Goal: Task Accomplishment & Management: Use online tool/utility

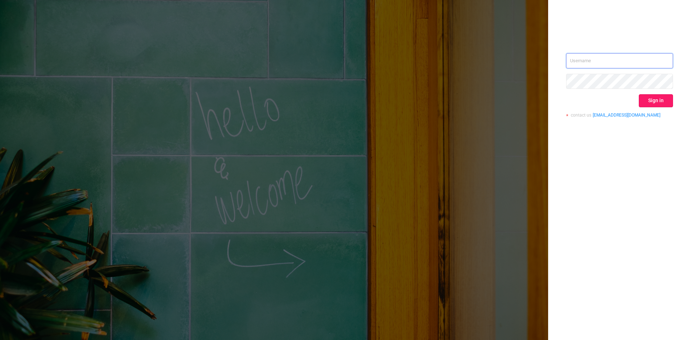
type input "[EMAIL_ADDRESS][DOMAIN_NAME]"
click at [646, 98] on button "Sign in" at bounding box center [656, 100] width 34 height 13
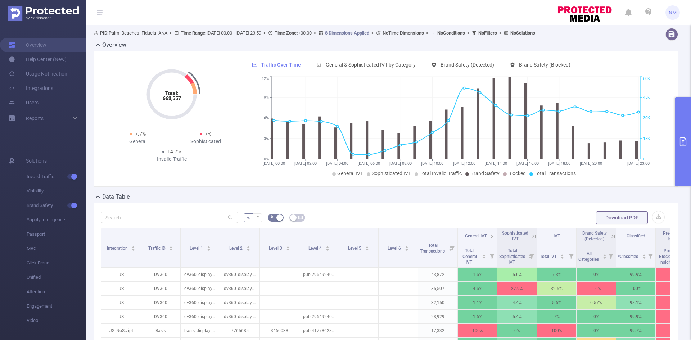
click at [683, 138] on icon "primary" at bounding box center [682, 141] width 9 height 9
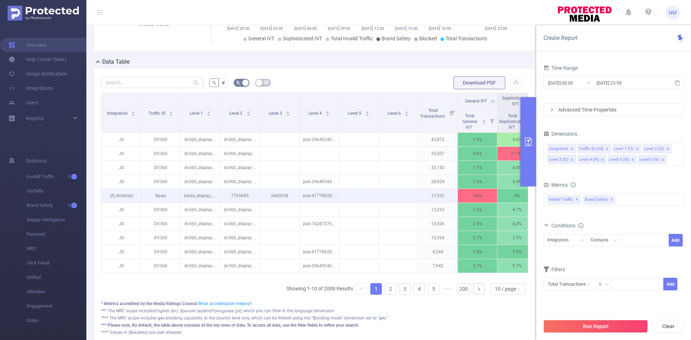
scroll to position [144, 0]
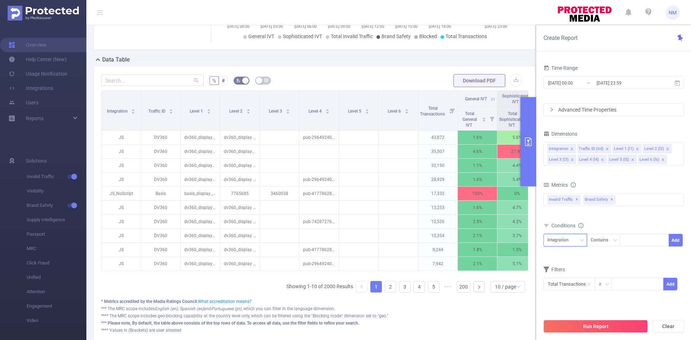
click at [569, 240] on div "Integration" at bounding box center [560, 240] width 26 height 12
click at [555, 290] on li "Level 2 (l2)" at bounding box center [565, 290] width 44 height 12
click at [640, 239] on div at bounding box center [643, 240] width 41 height 12
type input "dv360_display"
click at [678, 242] on button "Add" at bounding box center [675, 240] width 14 height 13
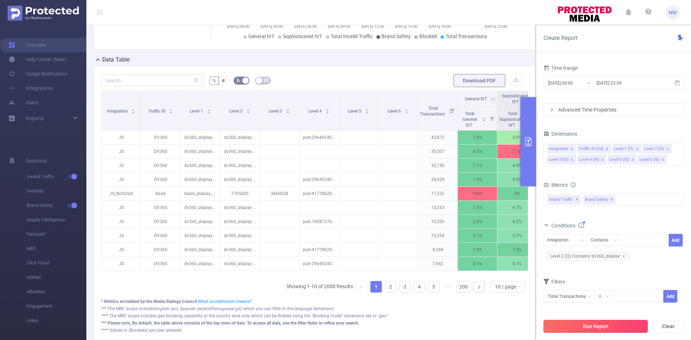
click at [608, 324] on button "Run Report" at bounding box center [595, 326] width 104 height 13
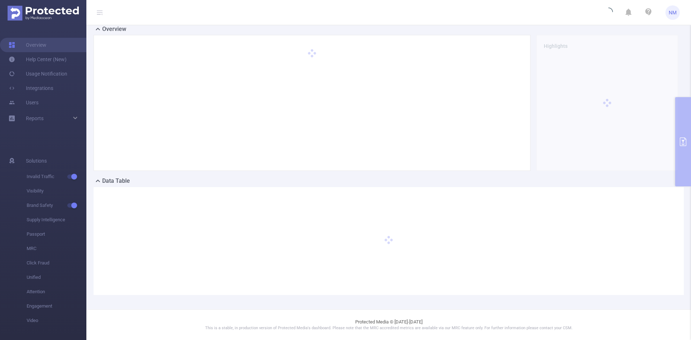
scroll to position [0, 0]
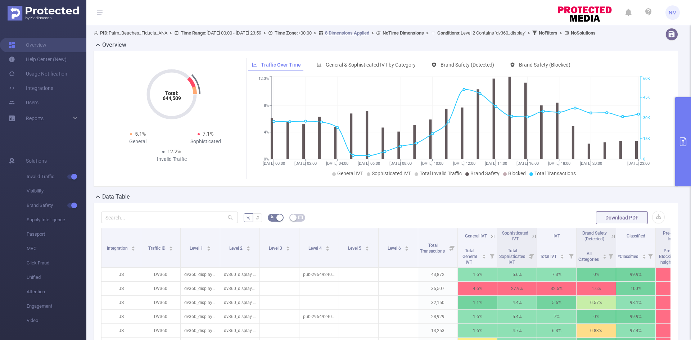
click at [684, 138] on icon "primary" at bounding box center [683, 141] width 6 height 9
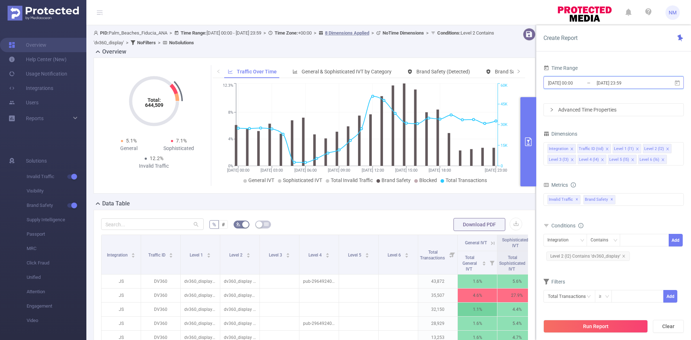
click at [676, 83] on icon at bounding box center [677, 82] width 5 height 5
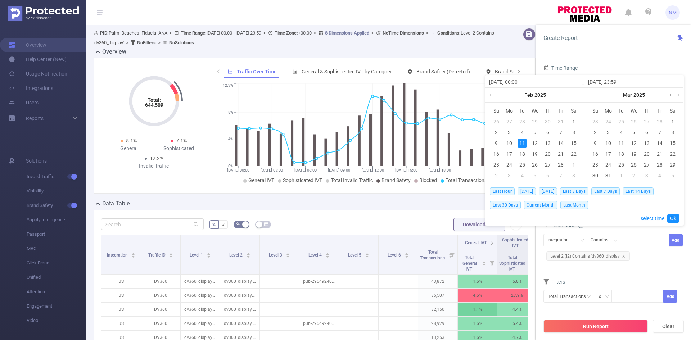
click at [669, 95] on link at bounding box center [669, 95] width 6 height 14
click at [570, 95] on link at bounding box center [570, 95] width 6 height 14
click at [571, 95] on link at bounding box center [570, 95] width 6 height 14
click at [571, 95] on div "[DATE]" at bounding box center [534, 95] width 99 height 14
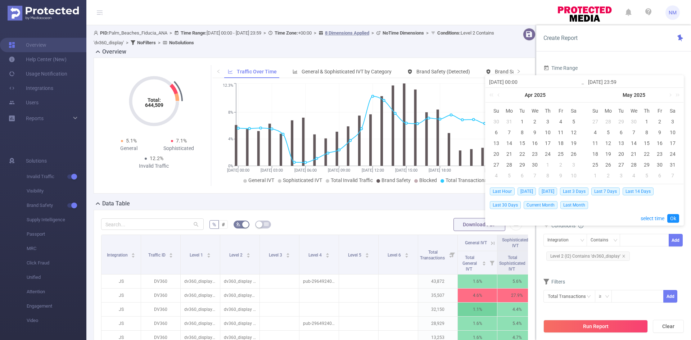
click at [571, 95] on div "[DATE]" at bounding box center [534, 95] width 99 height 14
click at [672, 94] on link at bounding box center [675, 95] width 9 height 14
click at [574, 94] on link at bounding box center [576, 95] width 9 height 14
click at [670, 96] on link at bounding box center [669, 95] width 6 height 14
click at [501, 95] on link at bounding box center [499, 95] width 6 height 14
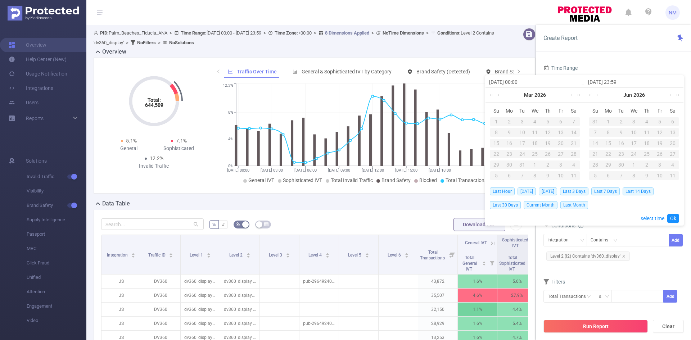
click at [501, 95] on link at bounding box center [499, 95] width 6 height 14
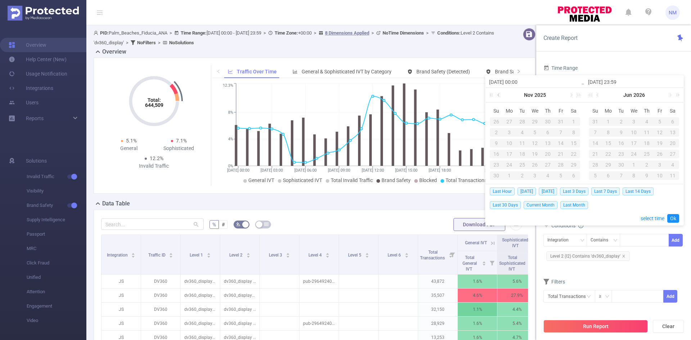
click at [501, 95] on link at bounding box center [499, 95] width 6 height 14
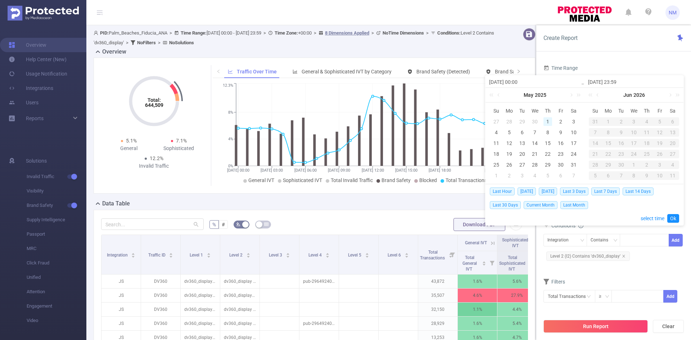
click at [549, 122] on div "1" at bounding box center [547, 121] width 9 height 9
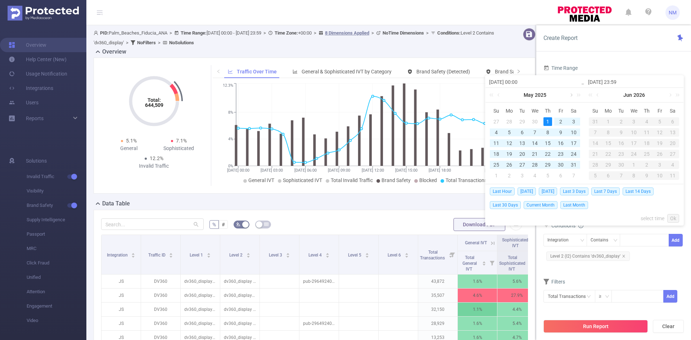
click at [570, 94] on link at bounding box center [570, 95] width 6 height 14
click at [522, 166] on div "30" at bounding box center [522, 164] width 9 height 9
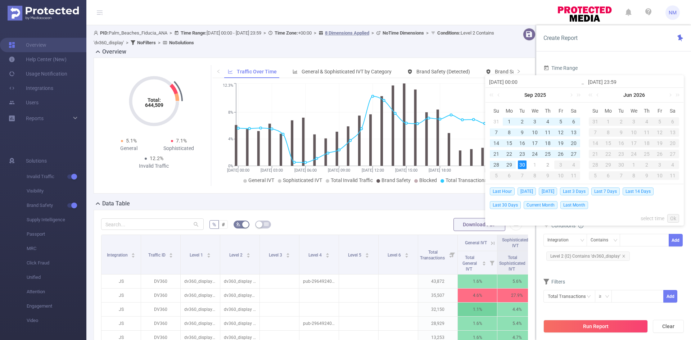
type input "[DATE] 00:00"
type input "[DATE] 23:59"
type input "[DATE] 00:00"
type input "[DATE] 23:59"
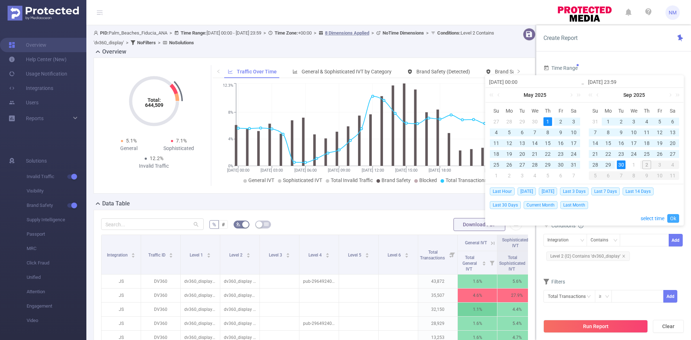
click at [675, 218] on link "Ok" at bounding box center [673, 218] width 12 height 9
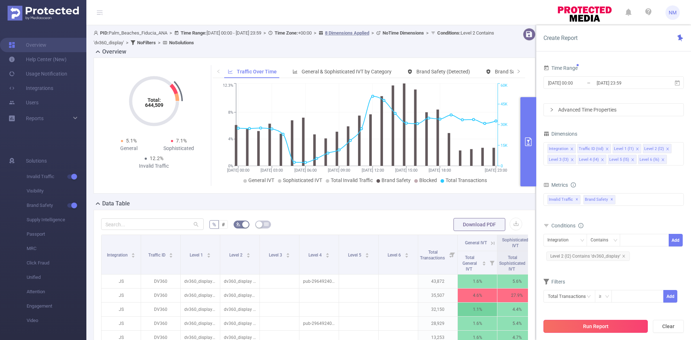
click at [596, 322] on button "Run Report" at bounding box center [595, 326] width 104 height 13
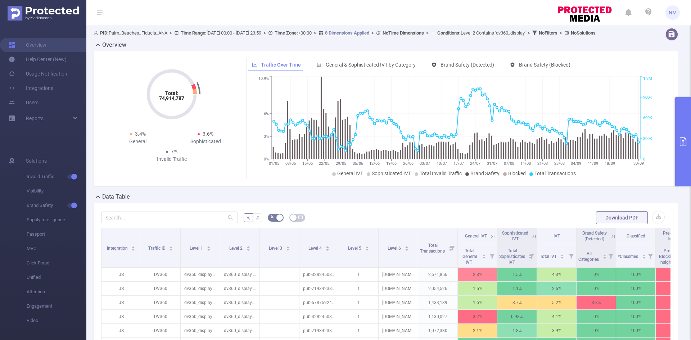
click at [510, 18] on header "NM" at bounding box center [345, 12] width 691 height 25
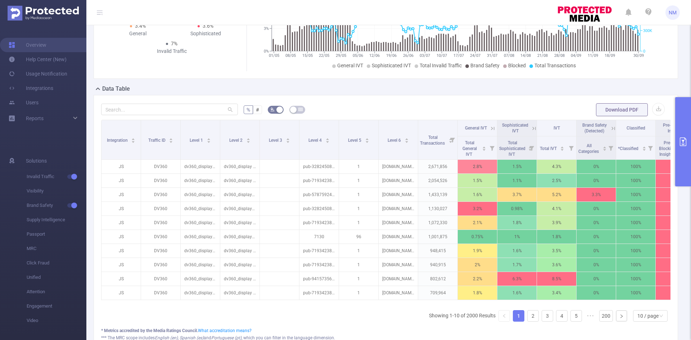
click at [685, 143] on icon "primary" at bounding box center [682, 141] width 9 height 9
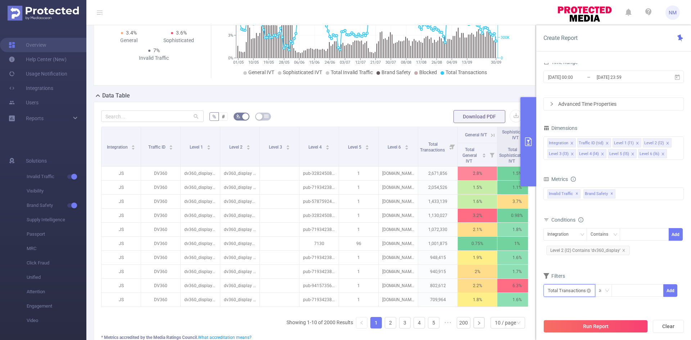
click at [583, 292] on input "text" at bounding box center [569, 290] width 52 height 13
click at [560, 237] on li "Invalid Traffic" at bounding box center [569, 237] width 52 height 12
click at [601, 247] on li "IVT" at bounding box center [620, 248] width 52 height 12
click at [636, 291] on input at bounding box center [637, 290] width 51 height 11
type input "10"
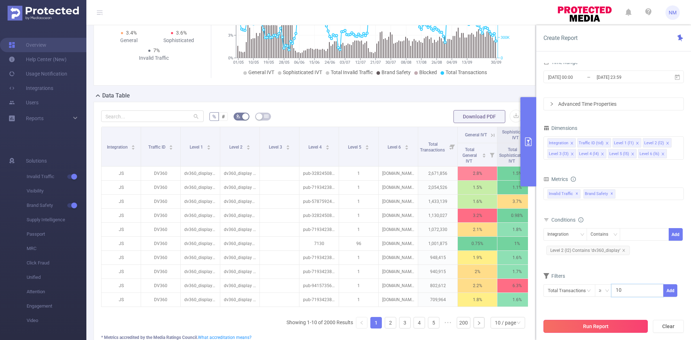
click at [598, 323] on button "Run Report" at bounding box center [595, 326] width 104 height 13
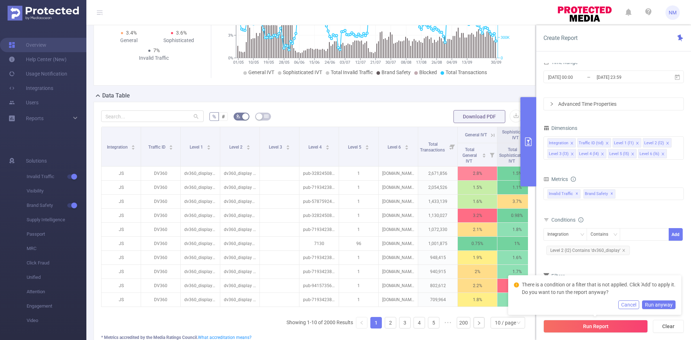
click at [635, 305] on button "Cancel" at bounding box center [628, 304] width 21 height 9
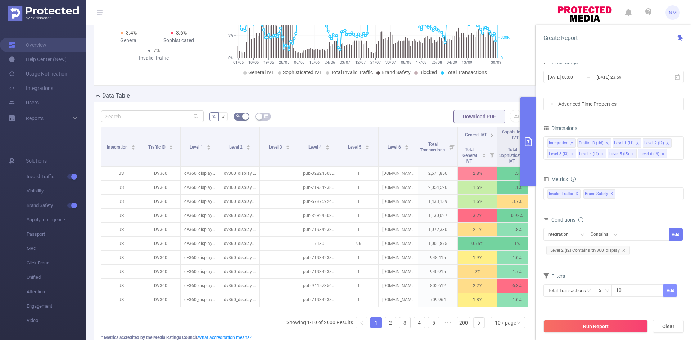
click at [674, 289] on button "Add" at bounding box center [670, 290] width 14 height 13
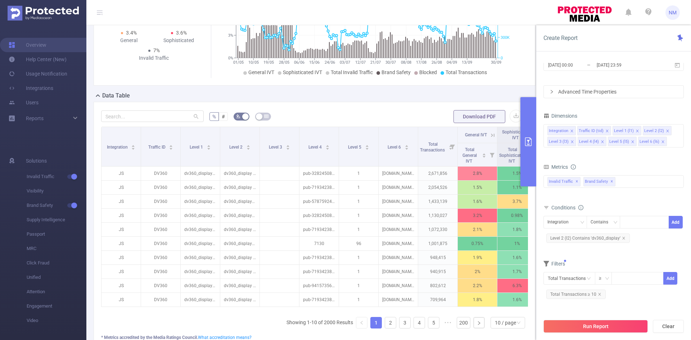
click at [601, 294] on span "Total Transactions ≥ 10" at bounding box center [575, 294] width 59 height 9
click at [598, 294] on icon "icon: close" at bounding box center [600, 294] width 4 height 4
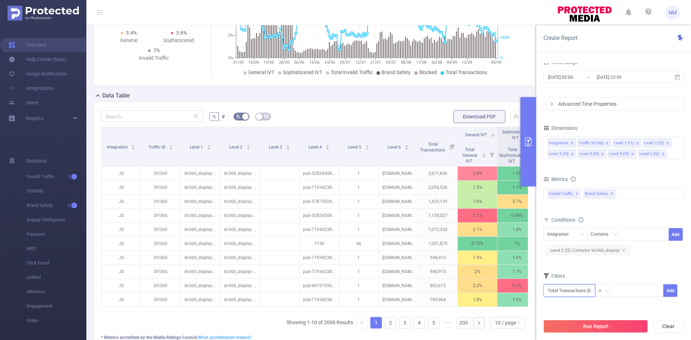
click at [578, 295] on input "text" at bounding box center [569, 290] width 52 height 13
click at [562, 248] on li "Brand Safety" at bounding box center [569, 248] width 52 height 12
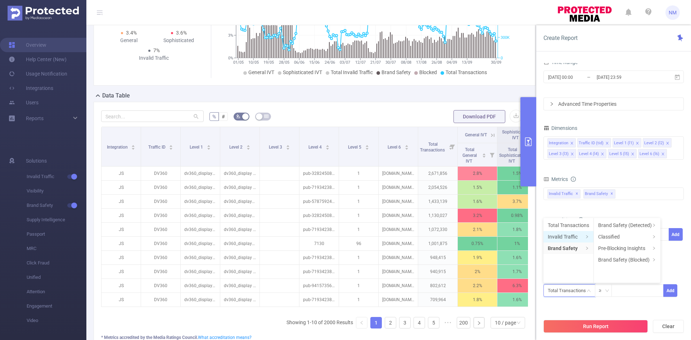
click at [566, 231] on li "Invalid Traffic" at bounding box center [568, 237] width 50 height 12
click at [601, 245] on li "IVT" at bounding box center [620, 248] width 52 height 12
click at [659, 221] on li "Total IVT" at bounding box center [666, 225] width 40 height 12
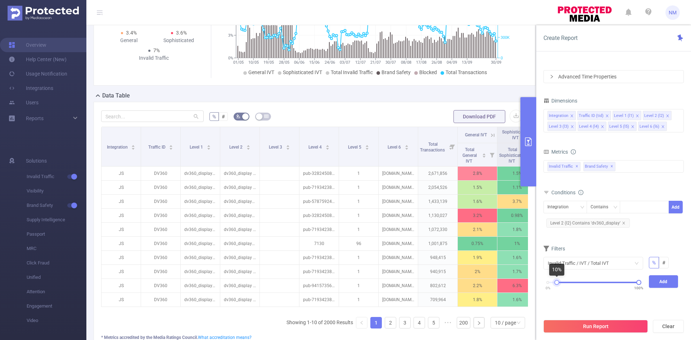
drag, startPoint x: 548, startPoint y: 283, endPoint x: 557, endPoint y: 282, distance: 9.0
click at [557, 282] on div at bounding box center [556, 282] width 5 height 5
click at [590, 326] on button "Run Report" at bounding box center [595, 326] width 104 height 13
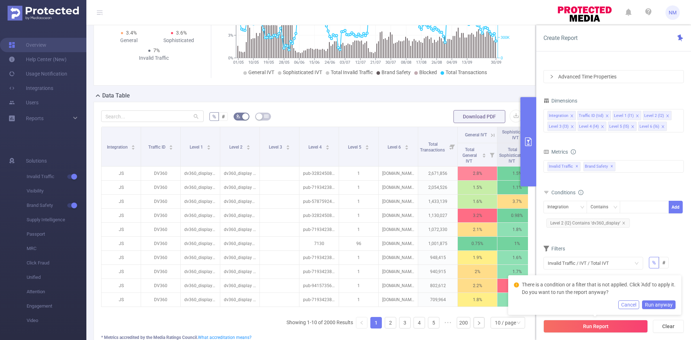
click at [659, 305] on button "Run anyway" at bounding box center [658, 304] width 33 height 9
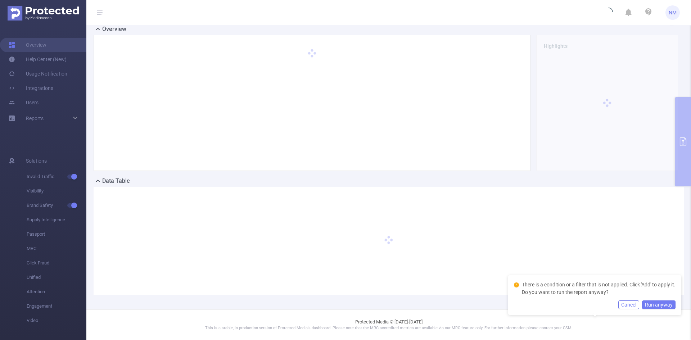
scroll to position [23, 0]
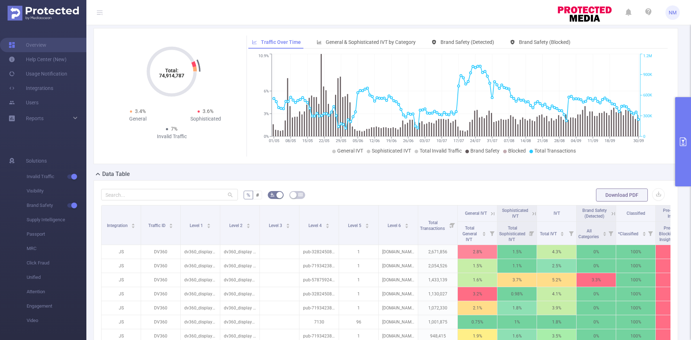
click at [689, 143] on button "primary" at bounding box center [683, 141] width 16 height 89
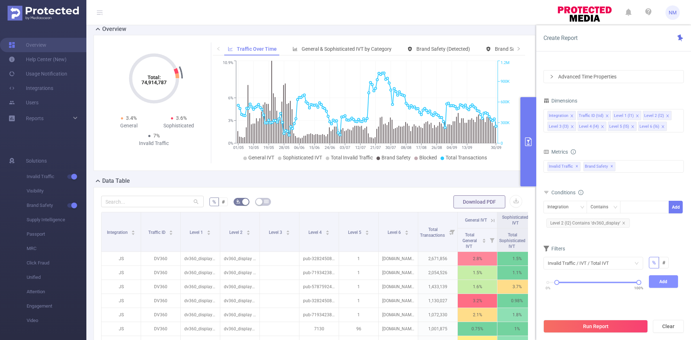
click at [654, 282] on button "Add" at bounding box center [663, 281] width 29 height 13
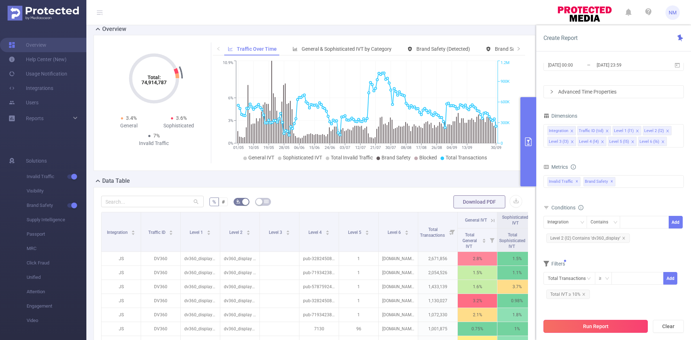
click at [593, 329] on button "Run Report" at bounding box center [595, 326] width 104 height 13
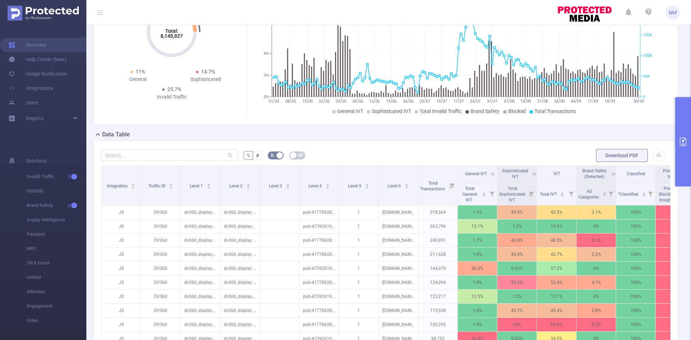
scroll to position [95, 0]
